Goal: Task Accomplishment & Management: Manage account settings

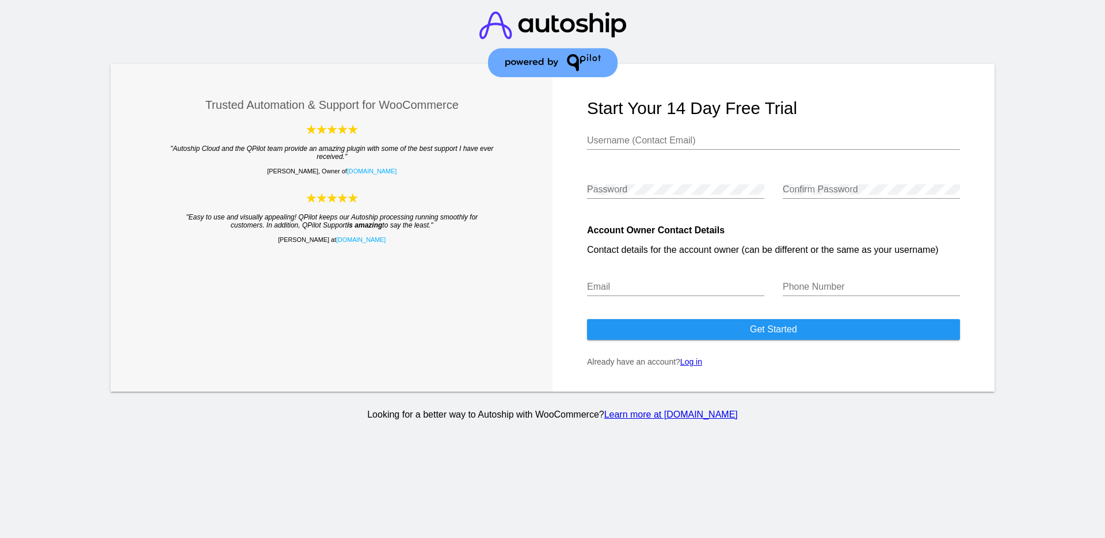
click at [695, 363] on link "Log in" at bounding box center [691, 361] width 22 height 9
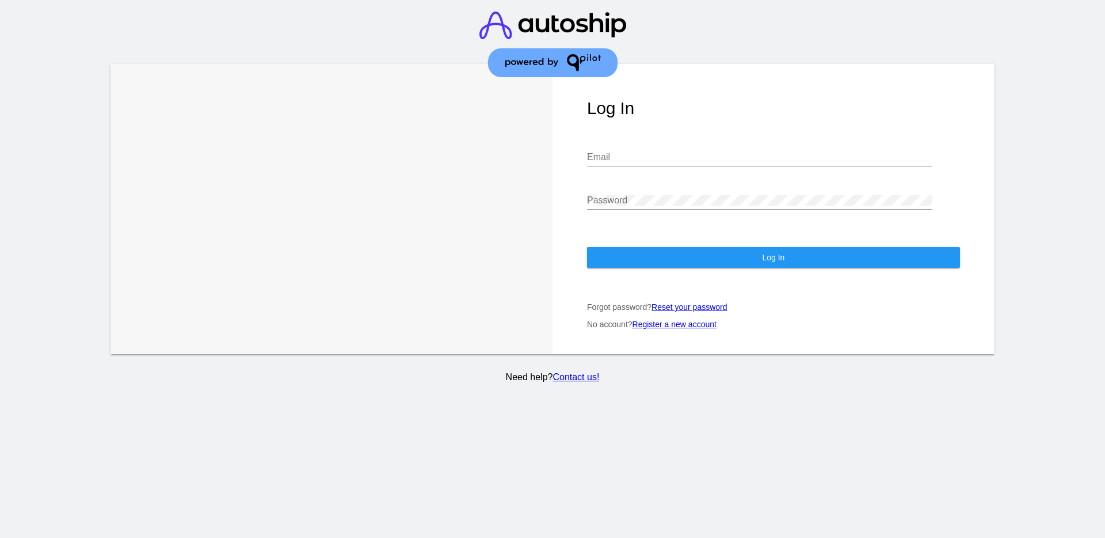
click at [620, 161] on input "Email" at bounding box center [759, 157] width 345 height 10
click at [0, 537] on com-1password-button at bounding box center [0, 538] width 0 height 0
type input "[PERSON_NAME][EMAIL_ADDRESS][PERSON_NAME][DOMAIN_NAME]"
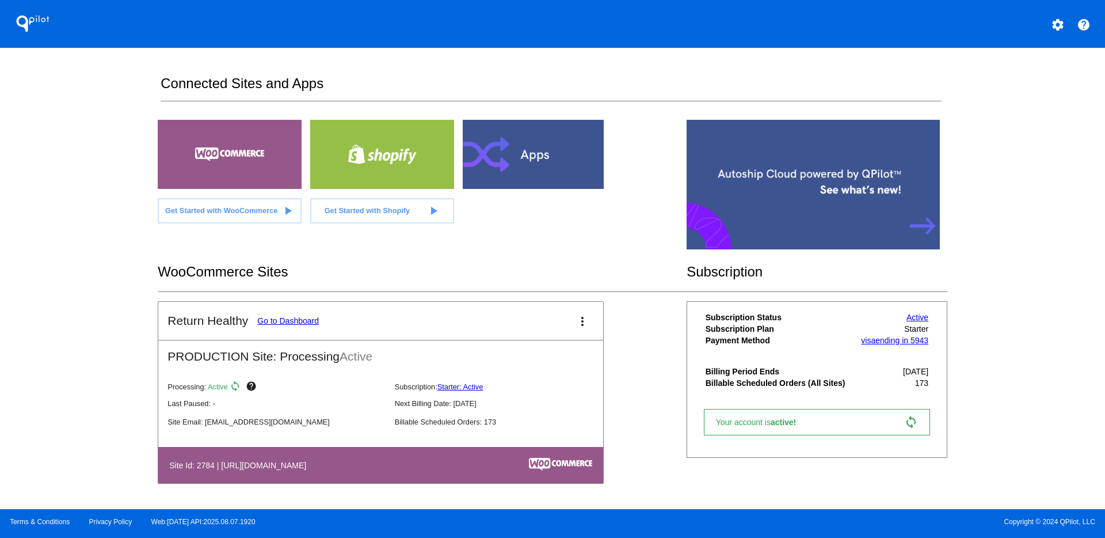
click at [291, 319] on link "Go to Dashboard" at bounding box center [288, 320] width 62 height 9
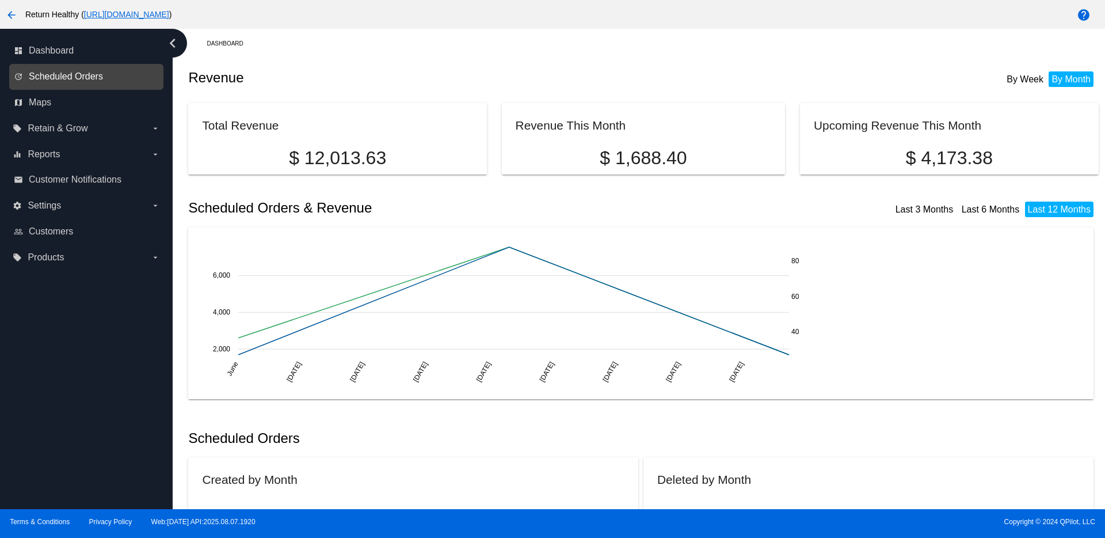
click at [70, 73] on span "Scheduled Orders" at bounding box center [66, 76] width 74 height 10
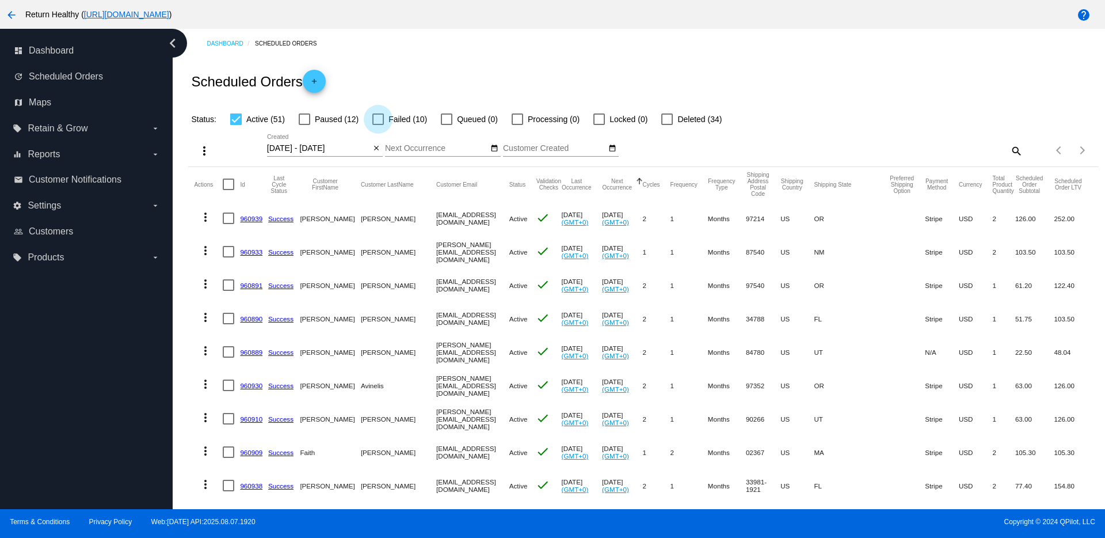
click at [376, 120] on div at bounding box center [378, 119] width 12 height 12
click at [378, 125] on input "Failed (10)" at bounding box center [378, 125] width 1 height 1
checkbox input "true"
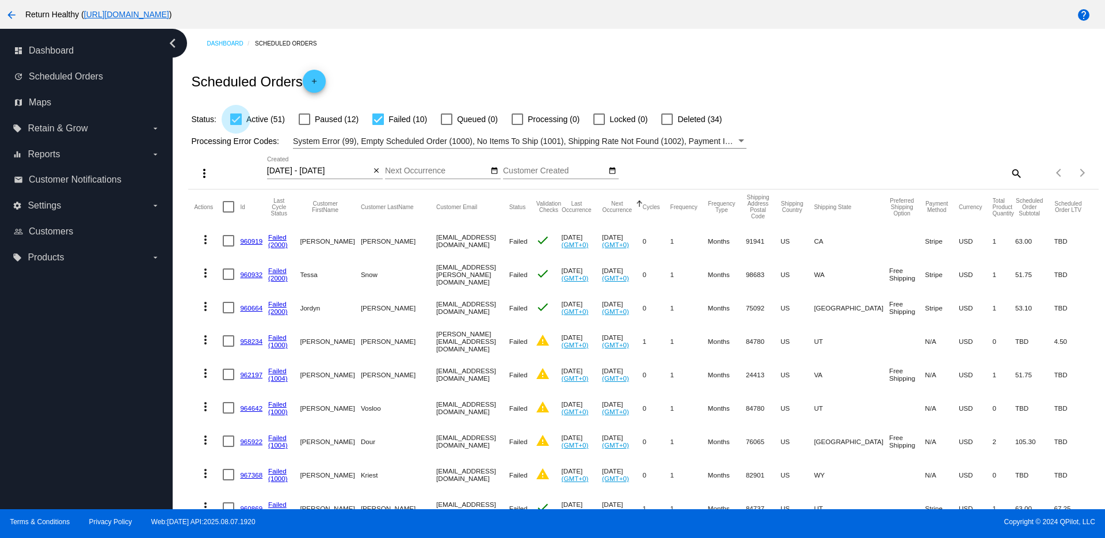
click at [238, 121] on div at bounding box center [236, 119] width 12 height 12
click at [236, 125] on input "Active (51)" at bounding box center [235, 125] width 1 height 1
checkbox input "false"
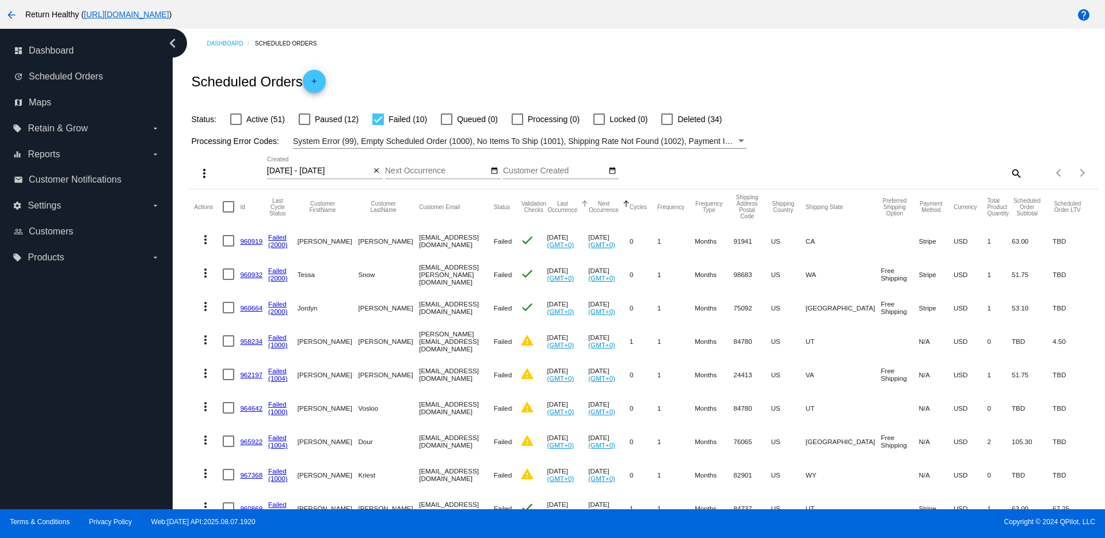
click at [558, 211] on button "Last Occurrence" at bounding box center [562, 206] width 31 height 13
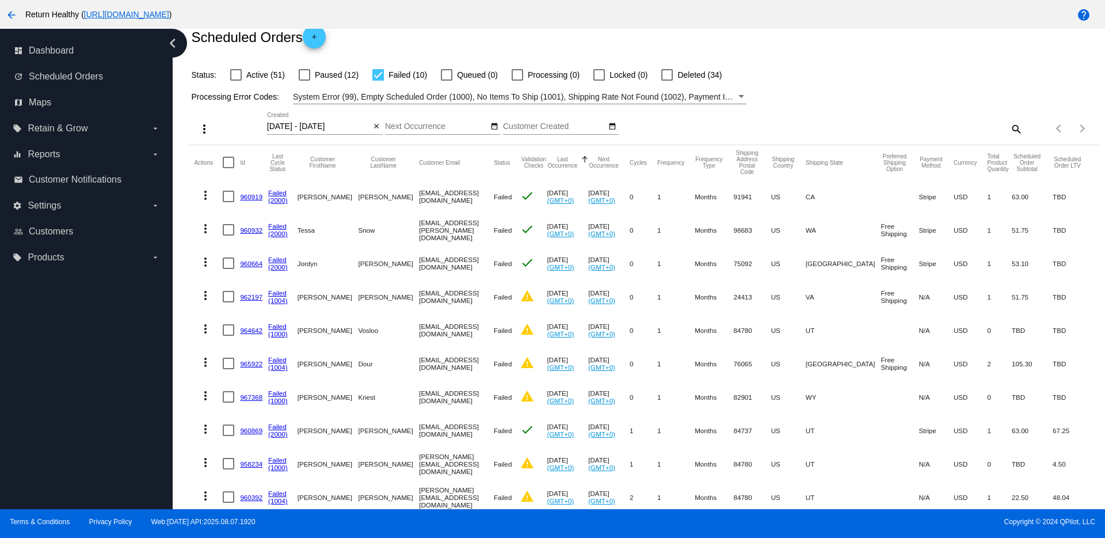
scroll to position [81, 0]
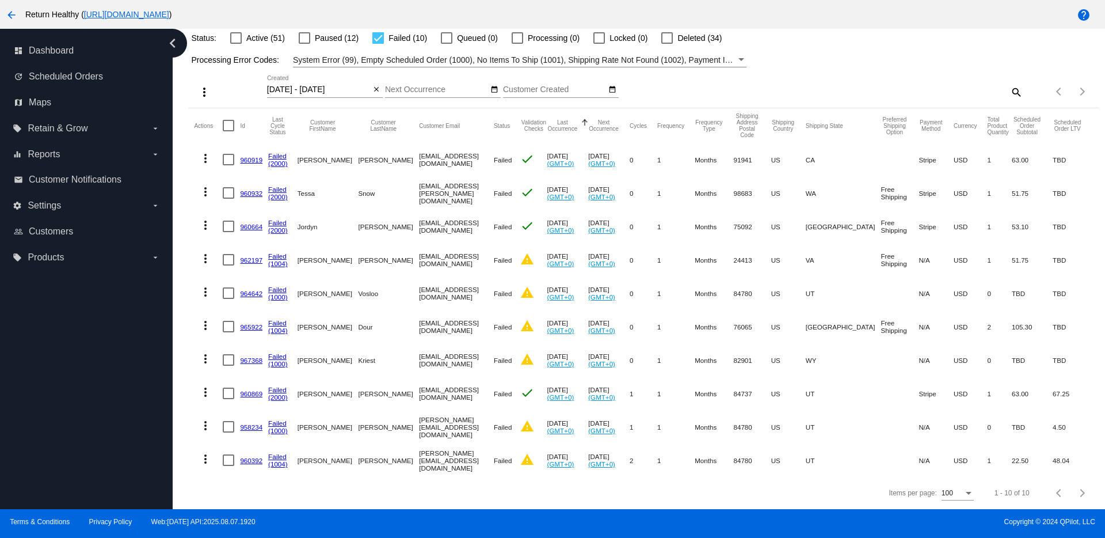
click at [277, 463] on link "(1004)" at bounding box center [278, 463] width 20 height 7
click at [277, 456] on link "Failed" at bounding box center [277, 455] width 18 height 7
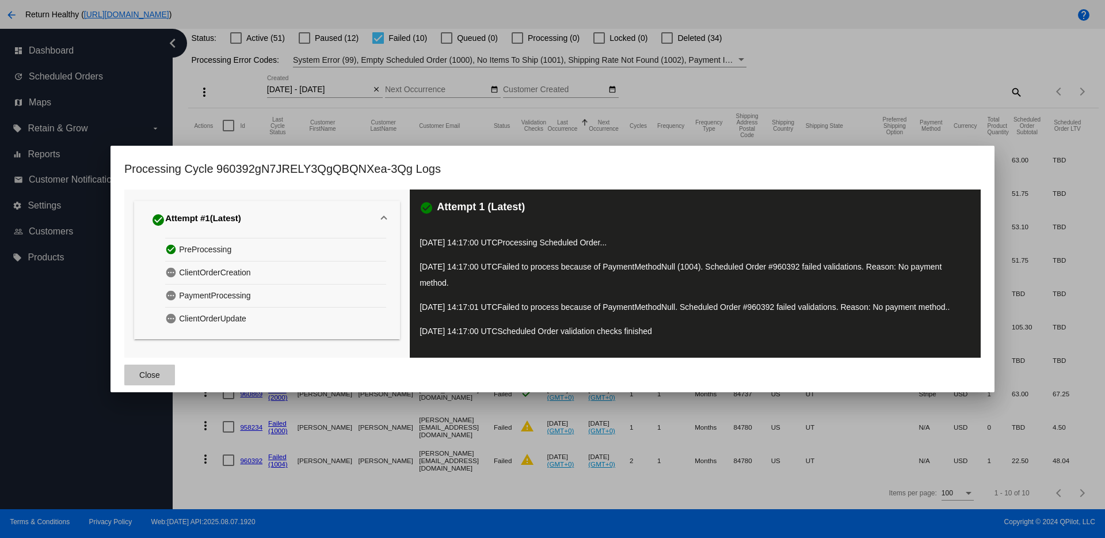
click at [144, 378] on span "Close" at bounding box center [149, 374] width 21 height 9
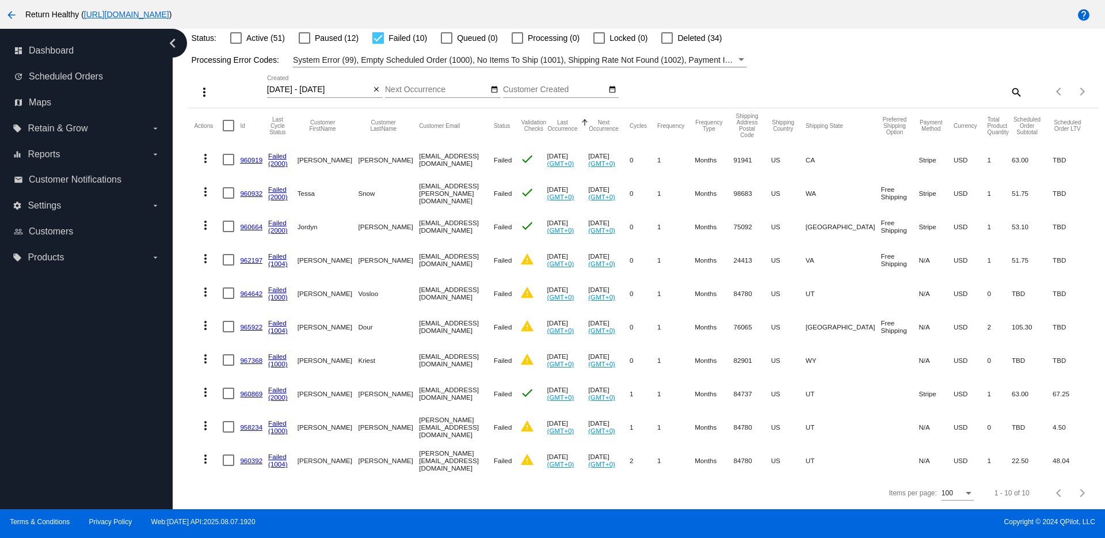
click at [253, 460] on link "960392" at bounding box center [251, 459] width 22 height 7
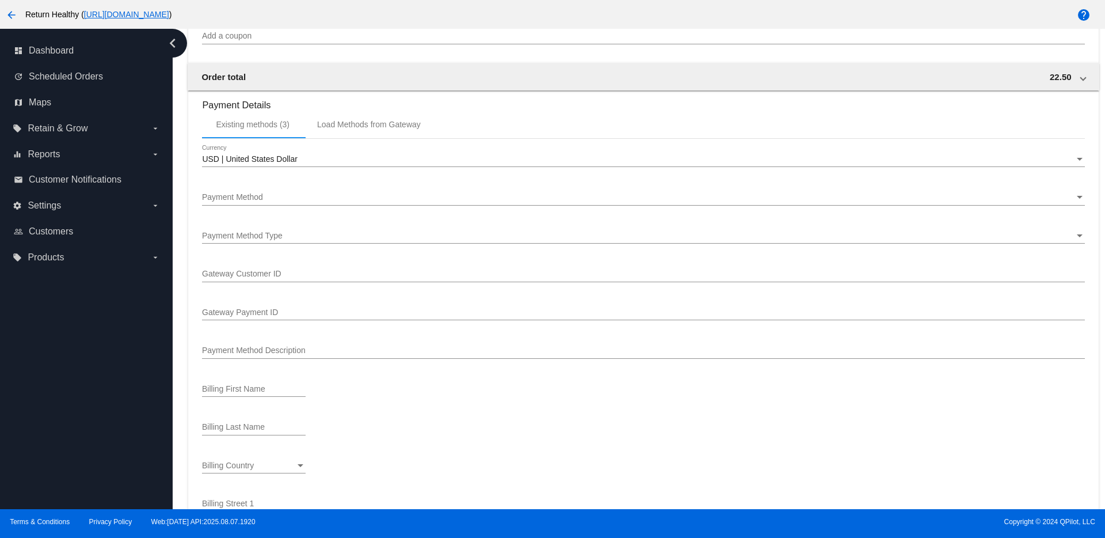
scroll to position [1097, 0]
click at [311, 200] on div "Payment Method Payment Method" at bounding box center [643, 191] width 882 height 22
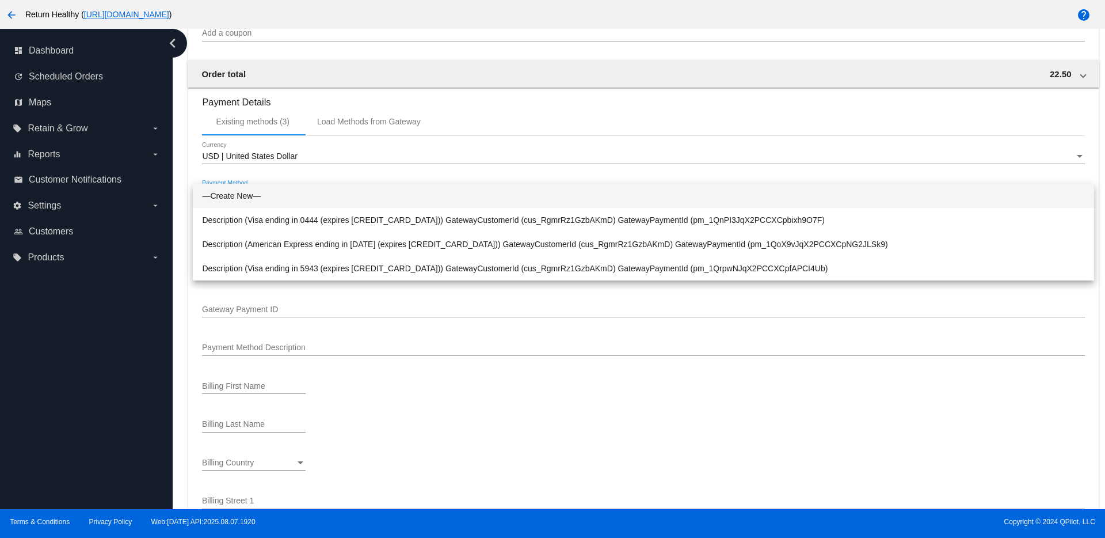
click at [421, 153] on div at bounding box center [552, 269] width 1105 height 538
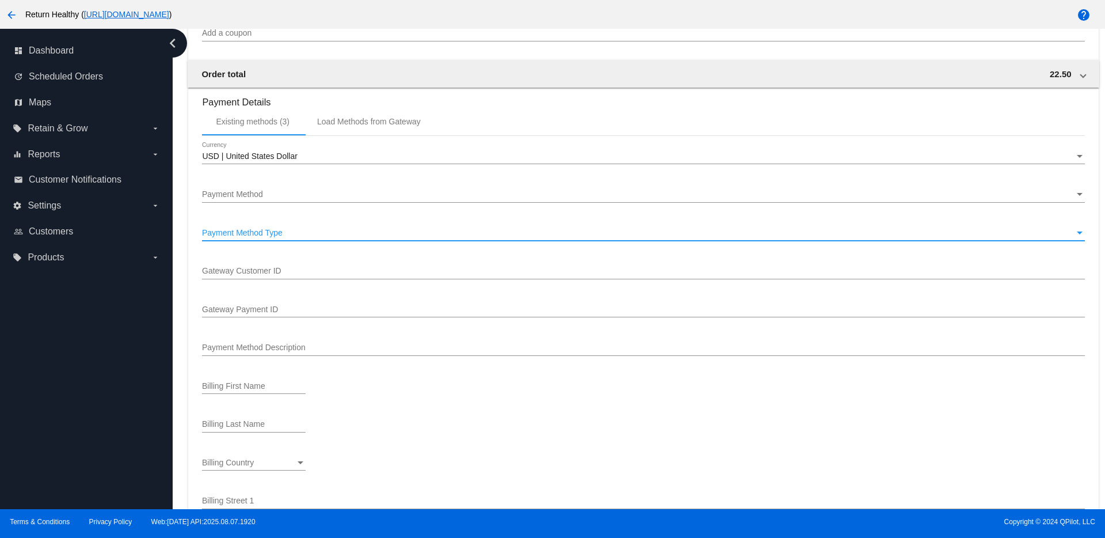
click at [363, 237] on div "Payment Method Type" at bounding box center [638, 232] width 872 height 9
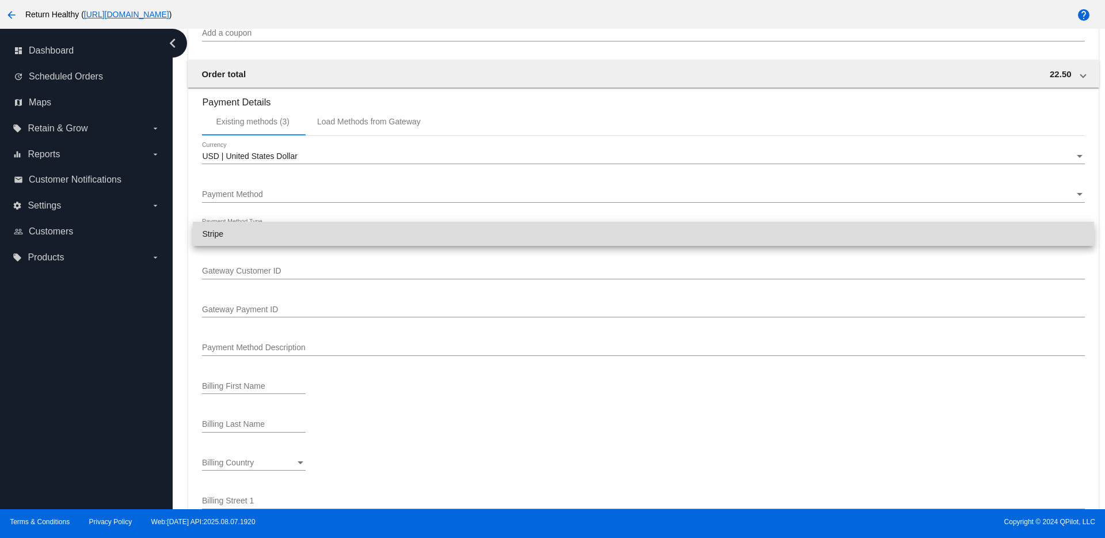
click at [212, 235] on span "Stripe" at bounding box center [643, 234] width 882 height 24
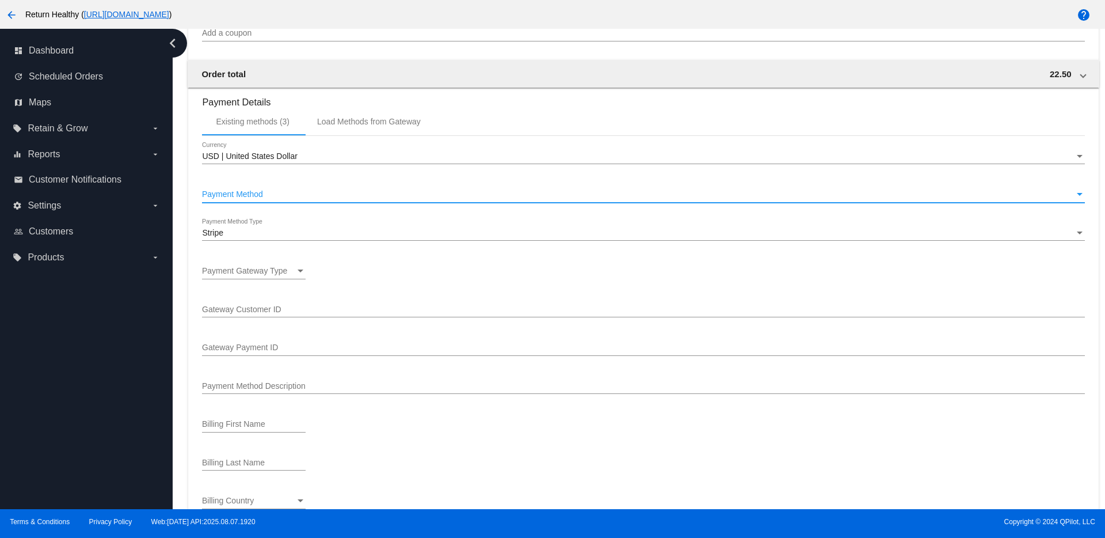
click at [249, 199] on span "Payment Method" at bounding box center [232, 193] width 61 height 9
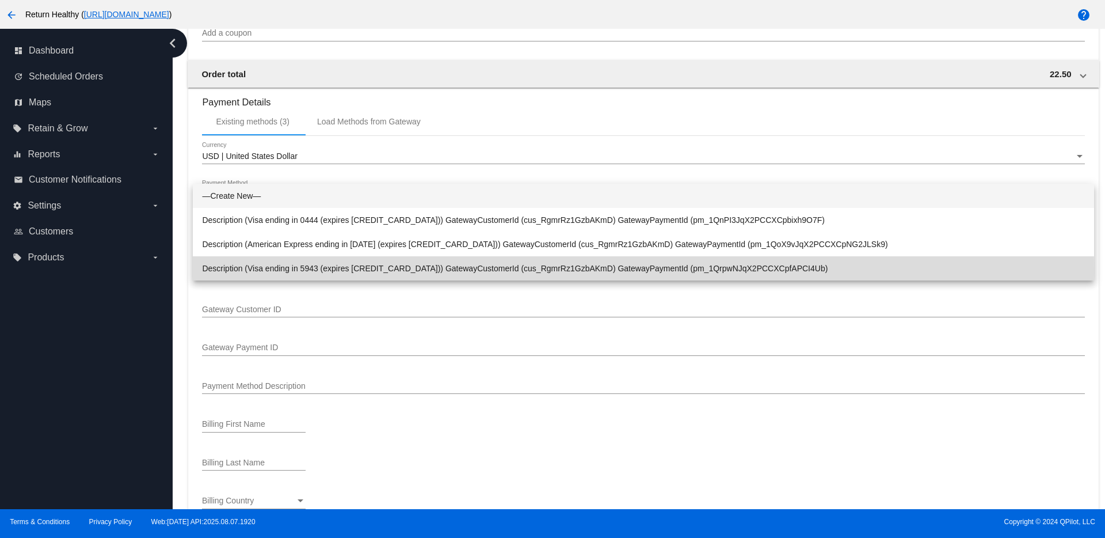
click at [332, 271] on span "Description (Visa ending in 5943 (expires [CREDIT_CARD_DATA])) GatewayCustomerI…" at bounding box center [643, 268] width 882 height 24
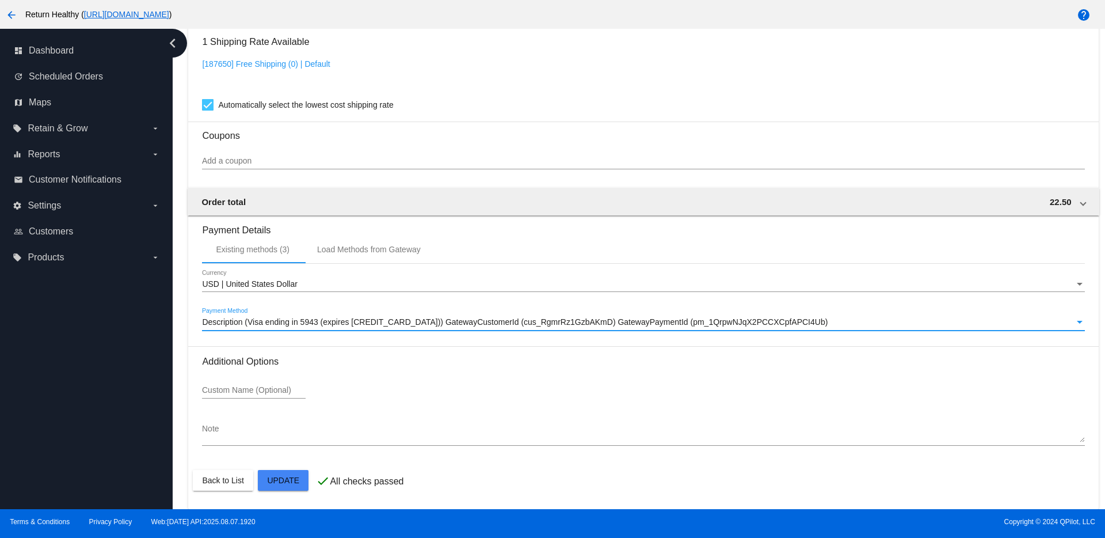
click at [9, 14] on mat-icon "arrow_back" at bounding box center [12, 15] width 14 height 14
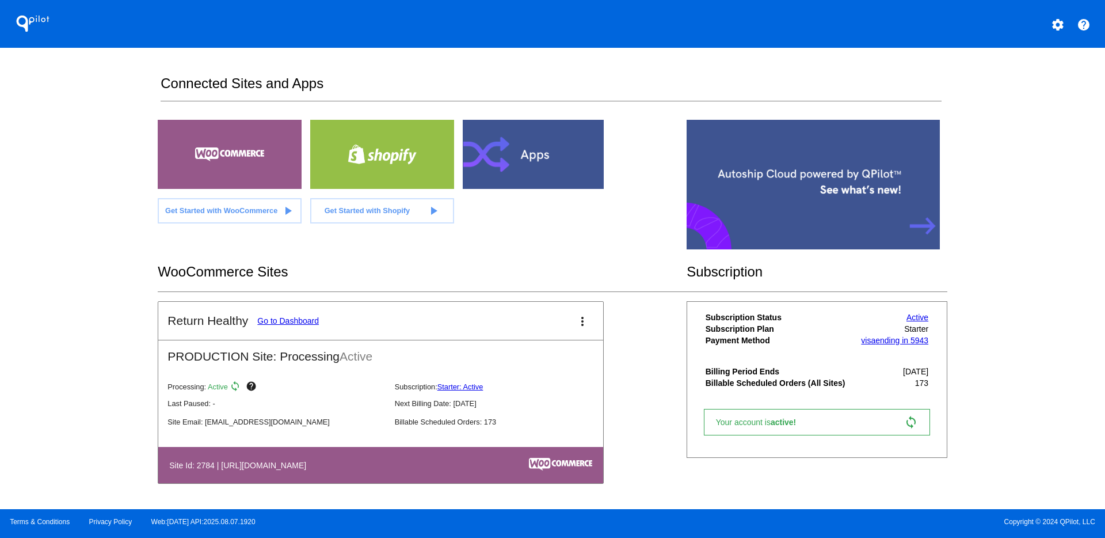
click at [300, 320] on link "Go to Dashboard" at bounding box center [288, 320] width 62 height 9
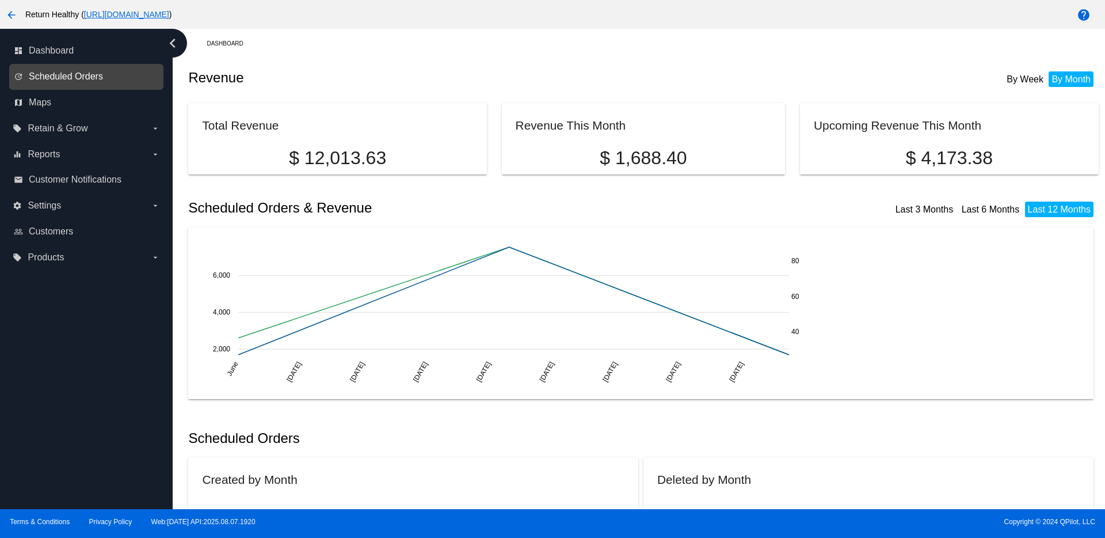
click at [81, 81] on span "Scheduled Orders" at bounding box center [66, 76] width 74 height 10
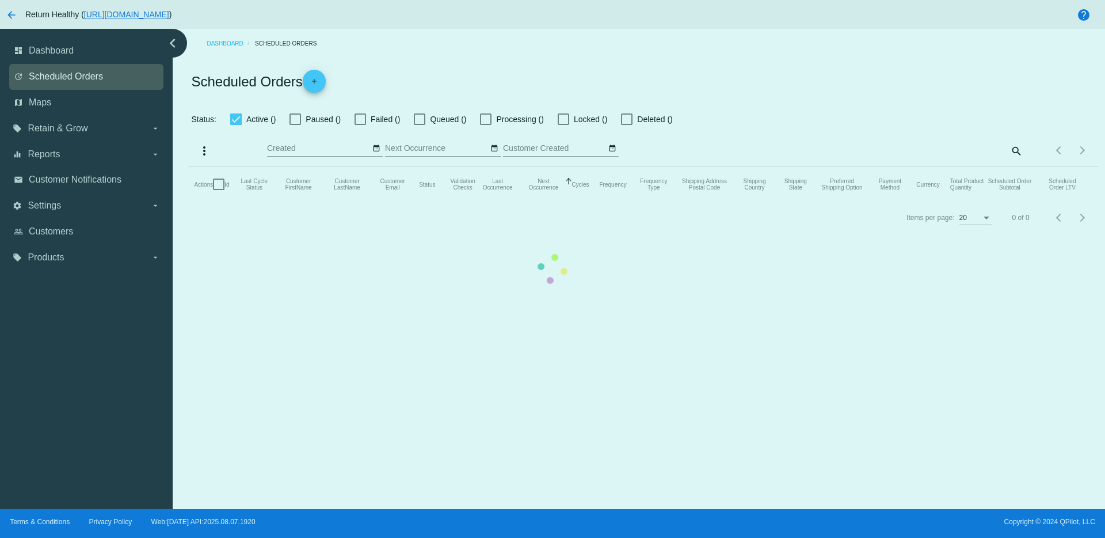
checkbox input "false"
checkbox input "true"
type input "[DATE] - [DATE]"
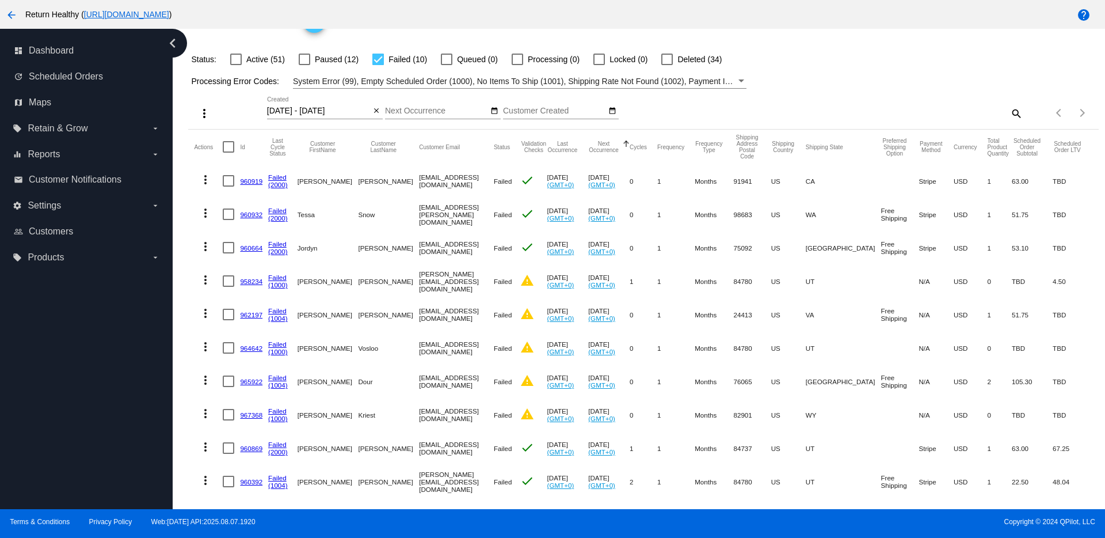
scroll to position [81, 0]
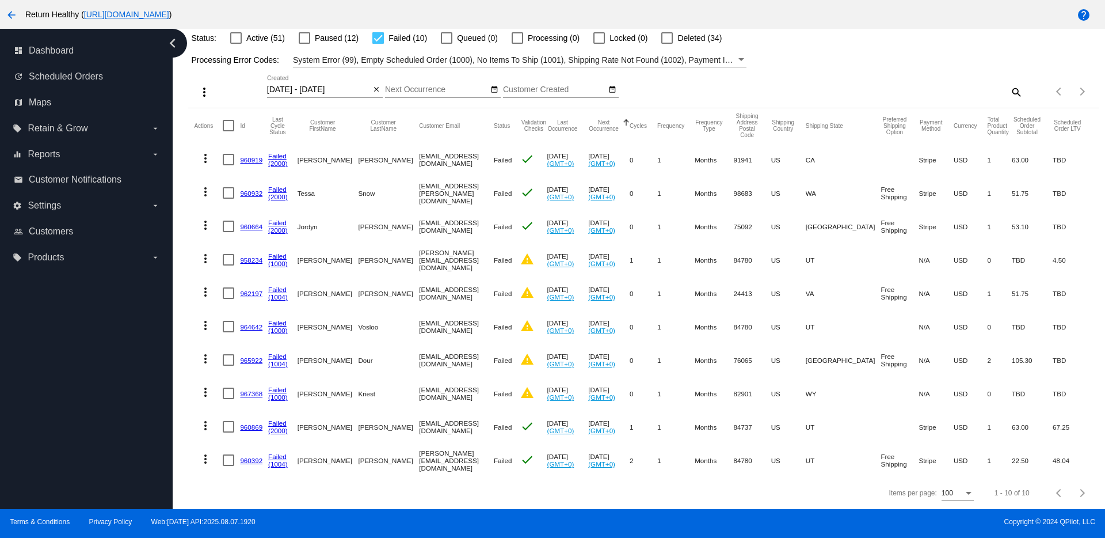
click at [374, 37] on div at bounding box center [378, 38] width 12 height 12
click at [378, 44] on input "Failed (10)" at bounding box center [378, 44] width 1 height 1
checkbox input "false"
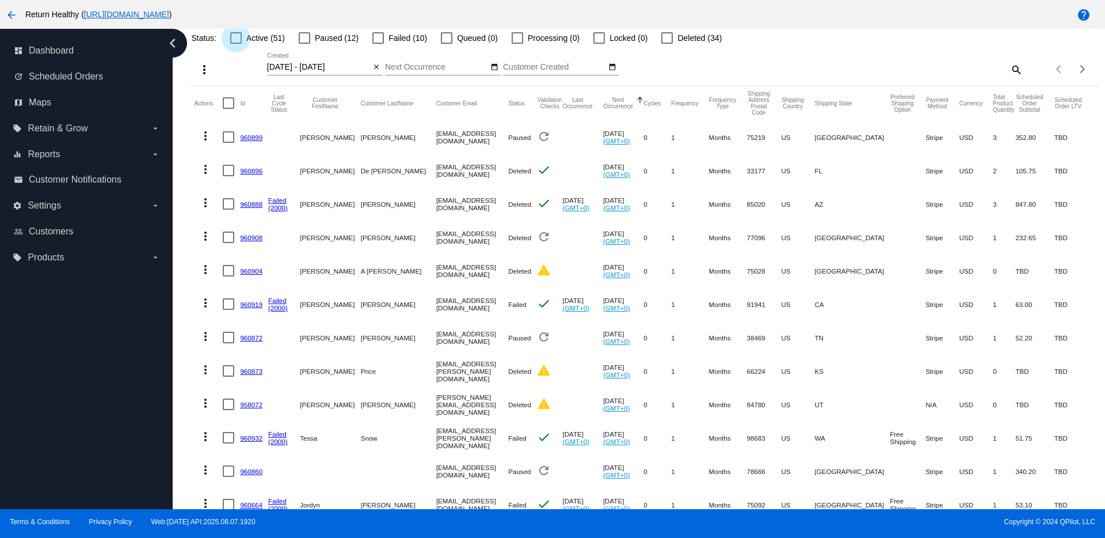
click at [239, 41] on div at bounding box center [236, 38] width 12 height 12
click at [236, 44] on input "Active (51)" at bounding box center [235, 44] width 1 height 1
checkbox input "true"
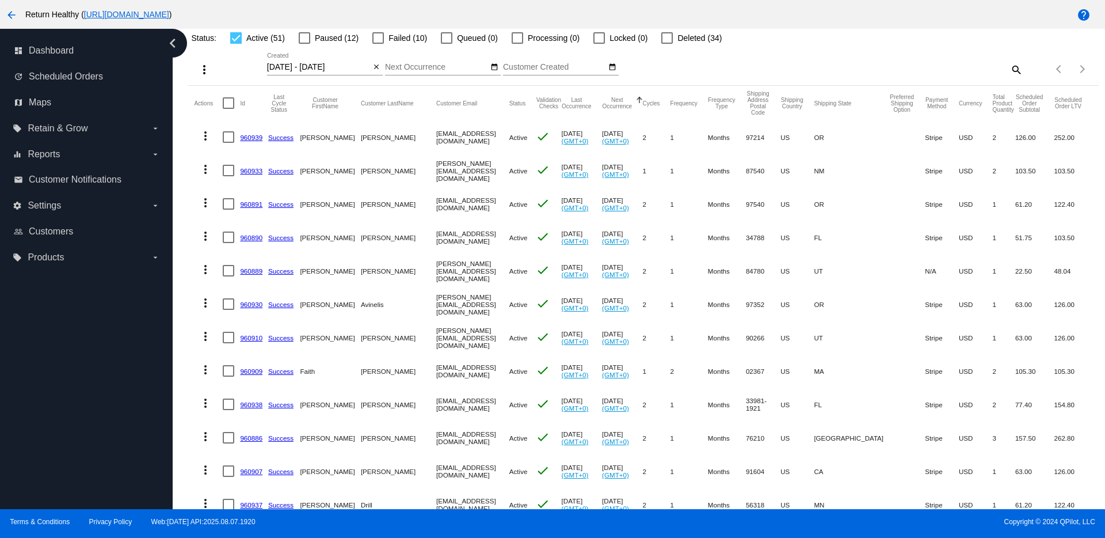
drag, startPoint x: 303, startPoint y: 138, endPoint x: 375, endPoint y: 137, distance: 71.4
click at [375, 137] on mat-row "more_vert 960939 Success [PERSON_NAME] [EMAIL_ADDRESS][DOMAIN_NAME] Active chec…" at bounding box center [643, 136] width 898 height 33
copy mat-row "[PERSON_NAME]"
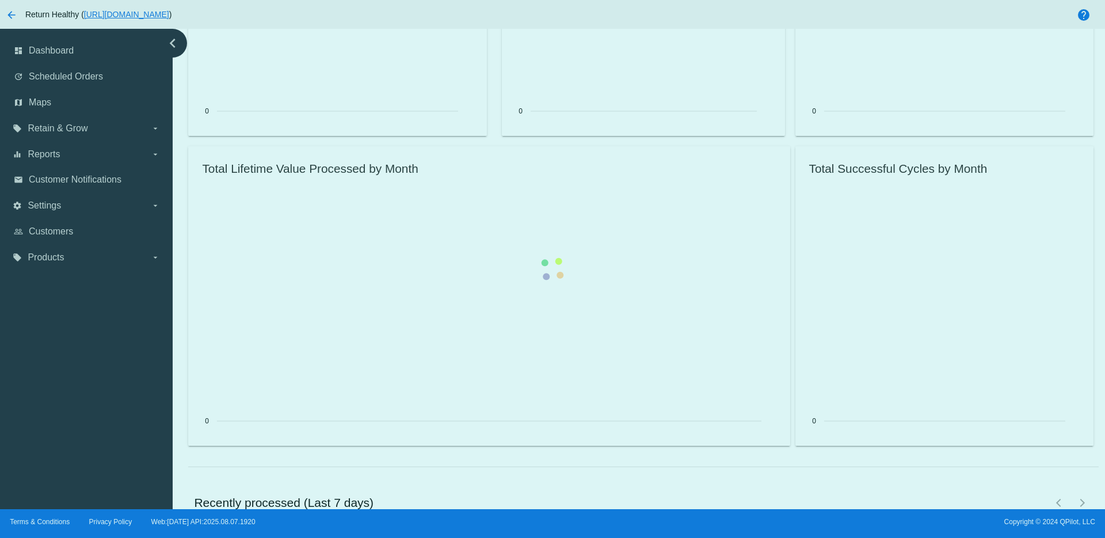
scroll to position [1458, 0]
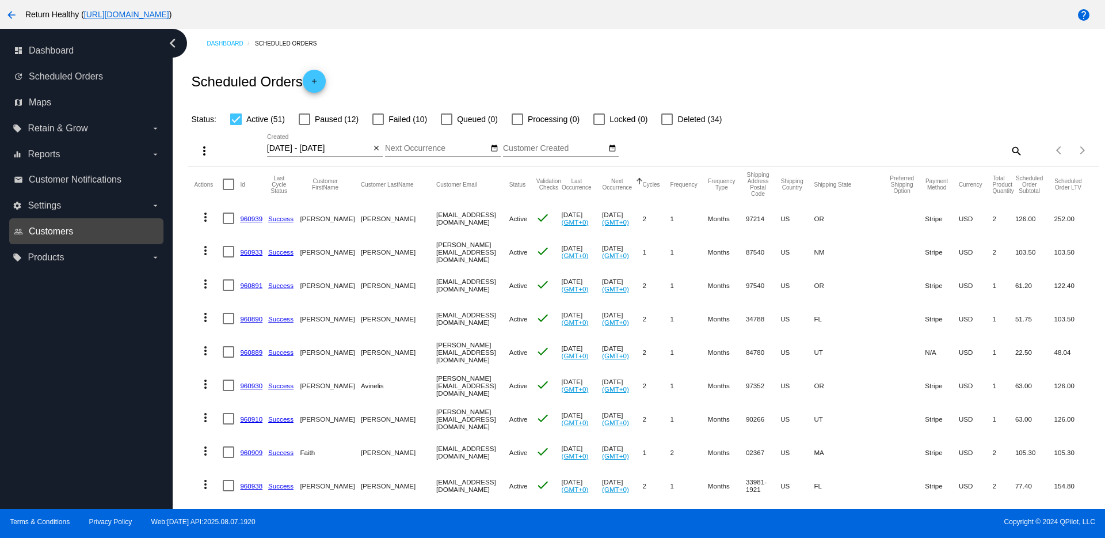
click at [59, 232] on span "Customers" at bounding box center [51, 231] width 44 height 10
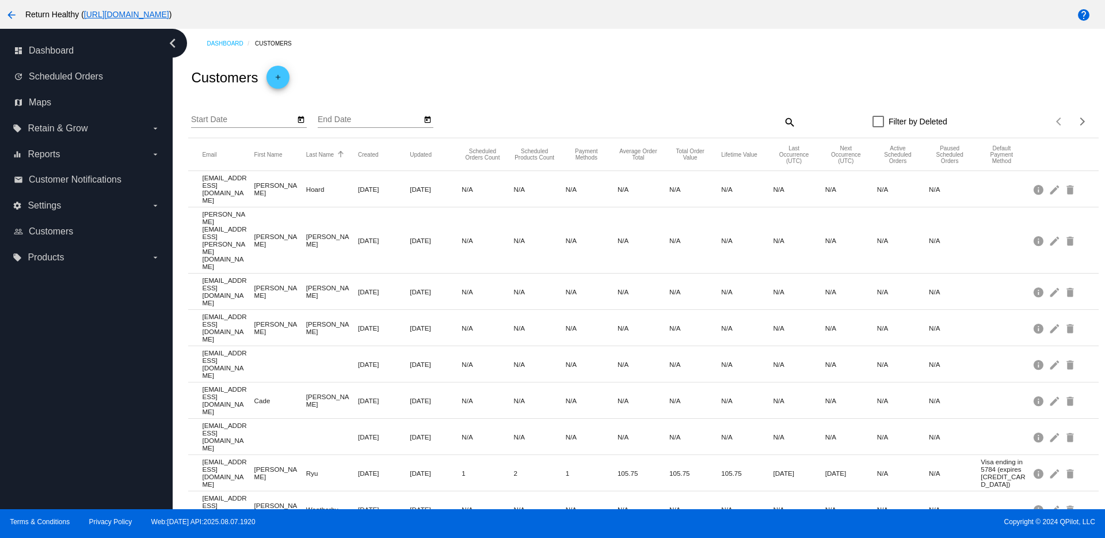
click at [322, 155] on button "Last Name" at bounding box center [320, 154] width 28 height 7
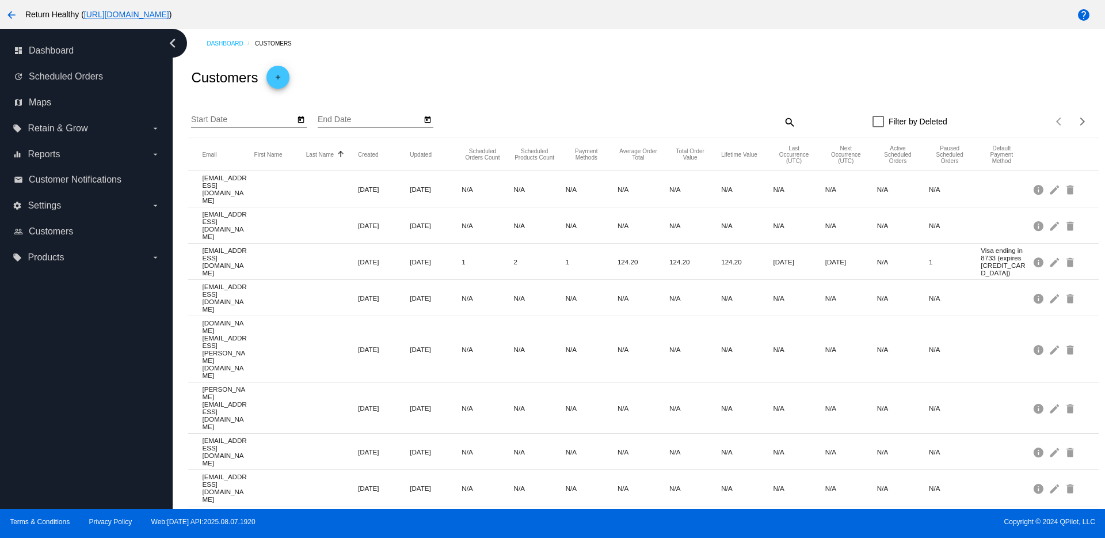
click at [322, 155] on button "Last Name" at bounding box center [320, 154] width 28 height 7
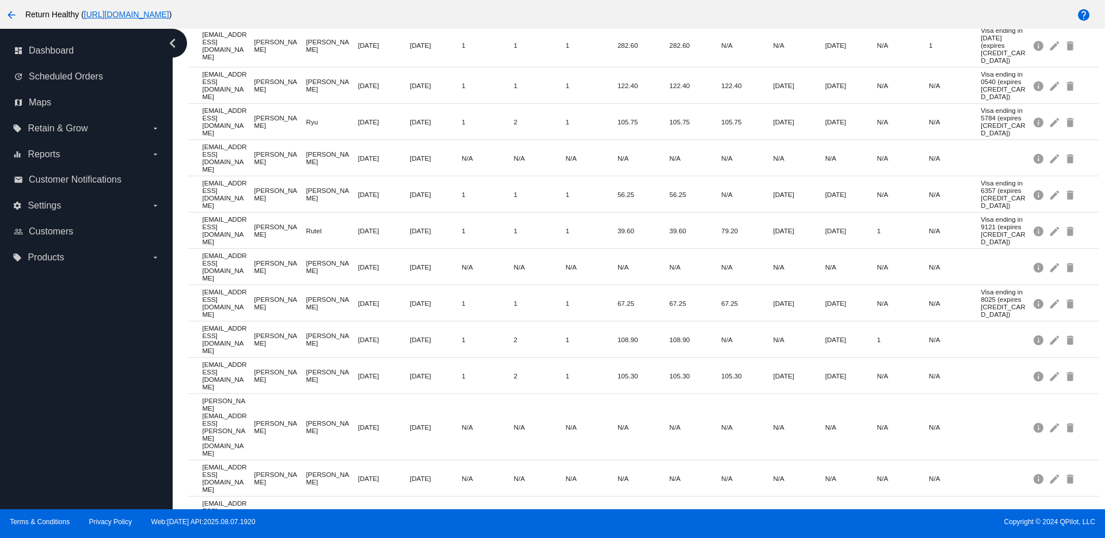
scroll to position [2546, 0]
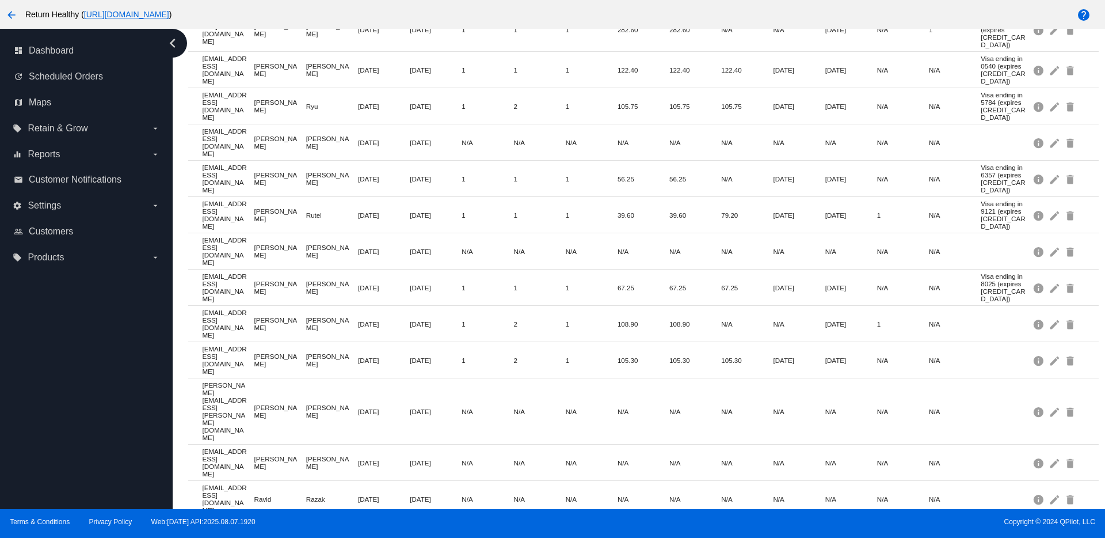
drag, startPoint x: 963, startPoint y: 489, endPoint x: 1035, endPoint y: 501, distance: 73.0
click at [978, 493] on div "5 10 20 30 100" at bounding box center [552, 269] width 1105 height 538
click at [1083, 494] on div at bounding box center [552, 269] width 1105 height 538
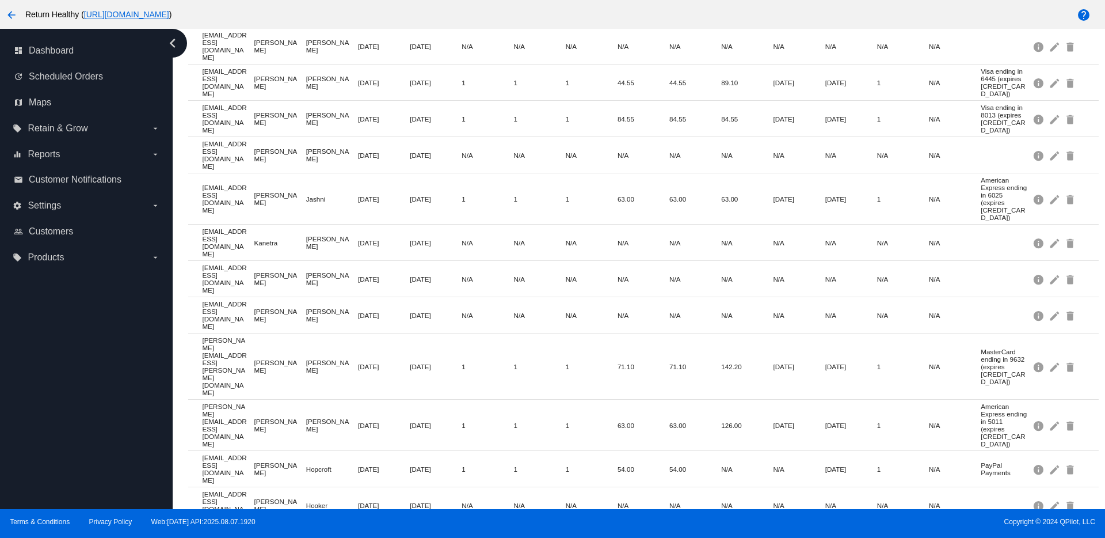
scroll to position [2589, 0]
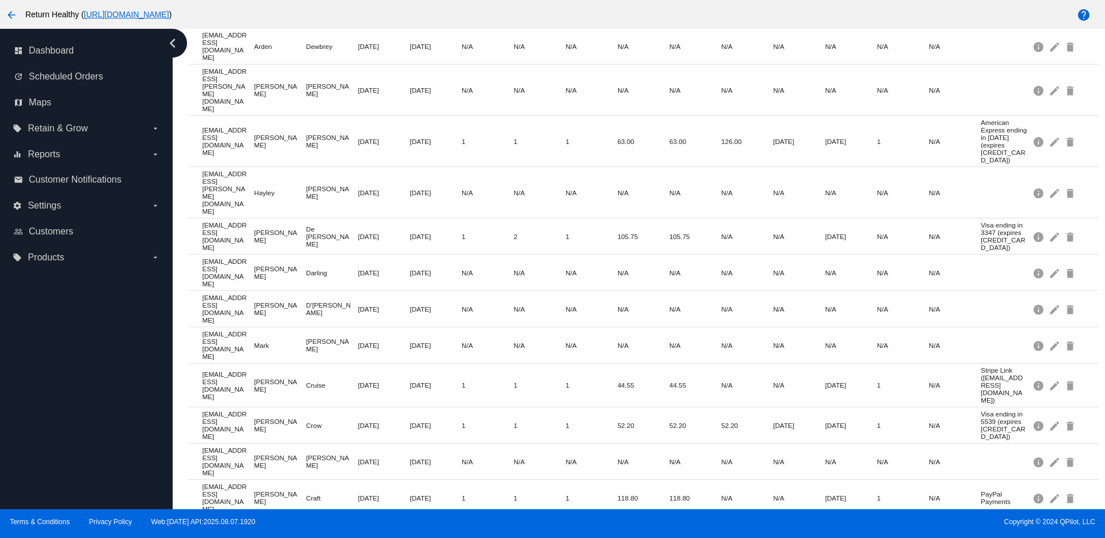
scroll to position [1099, 0]
drag, startPoint x: 306, startPoint y: 176, endPoint x: 332, endPoint y: 178, distance: 26.0
copy mat-cell "[PERSON_NAME]"
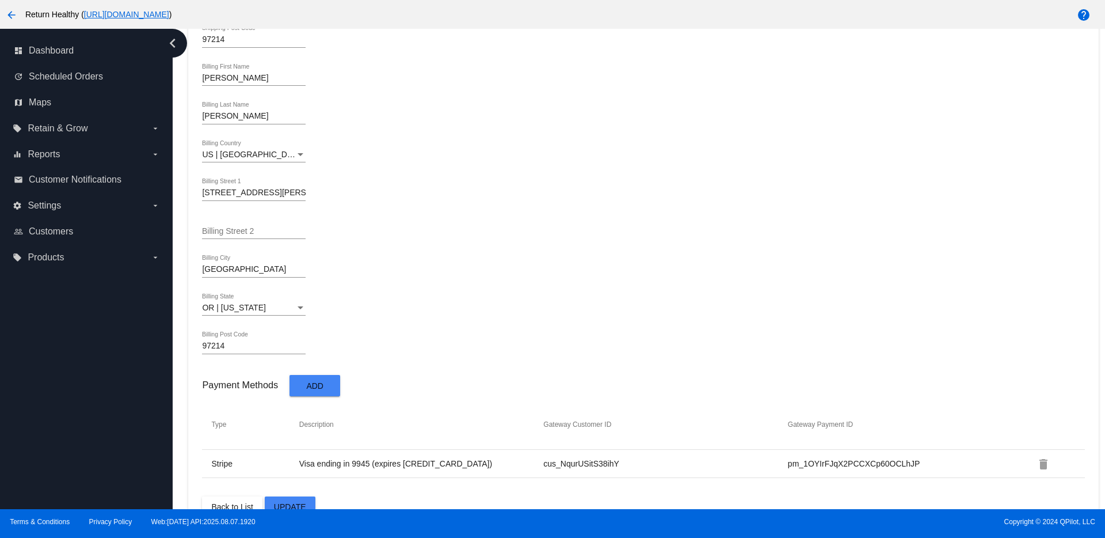
scroll to position [578, 0]
